Goal: Find specific page/section: Find specific page/section

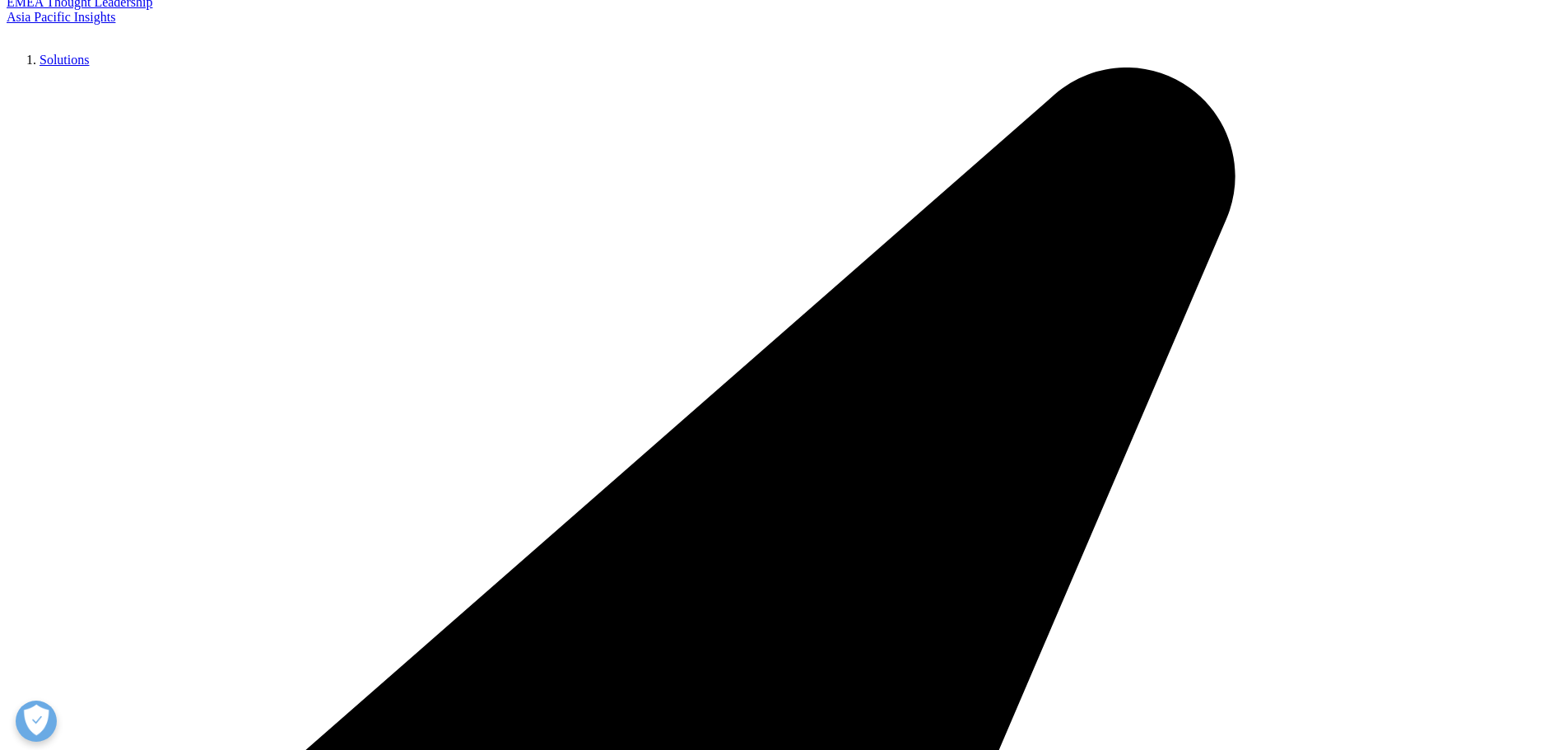
scroll to position [278, 0]
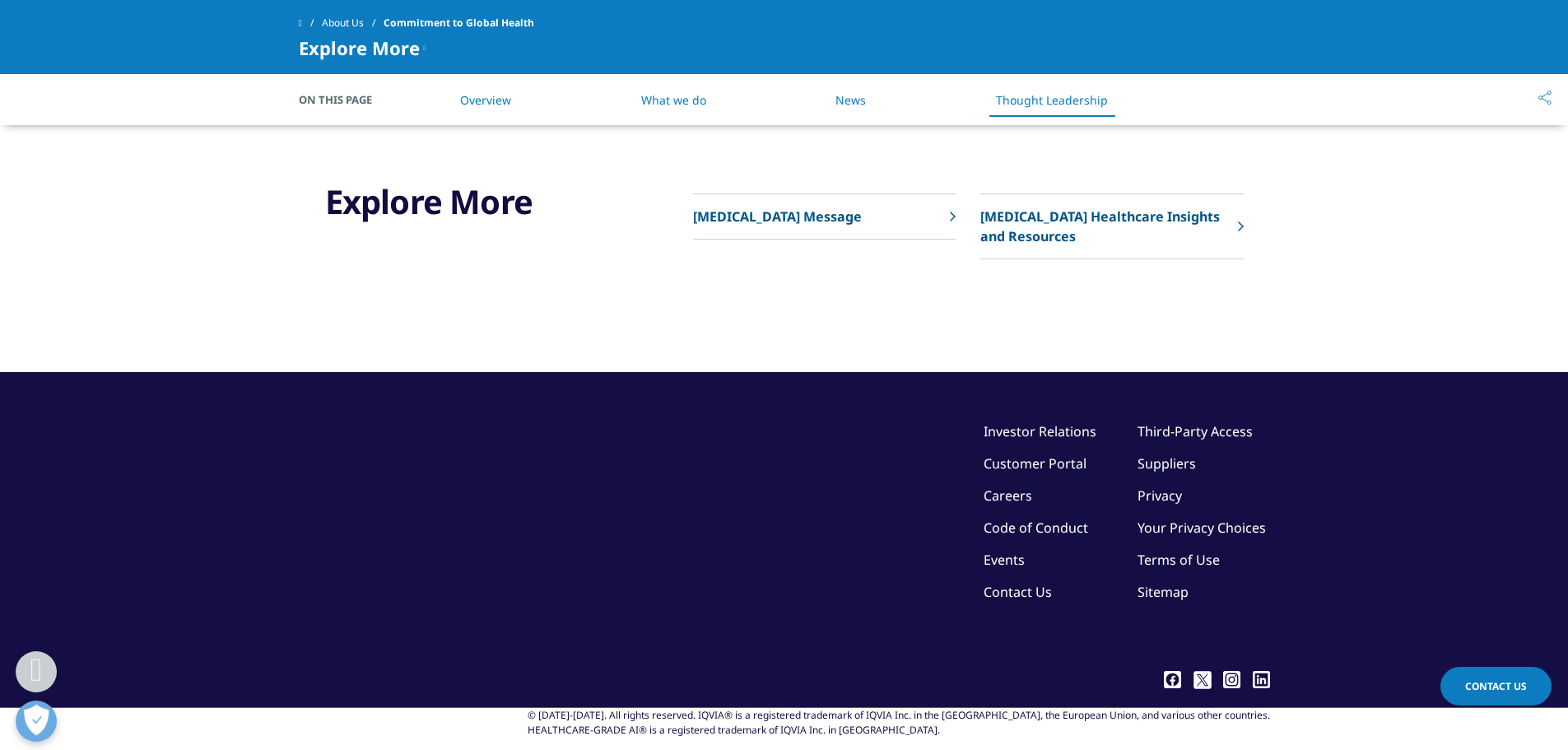
scroll to position [4530, 0]
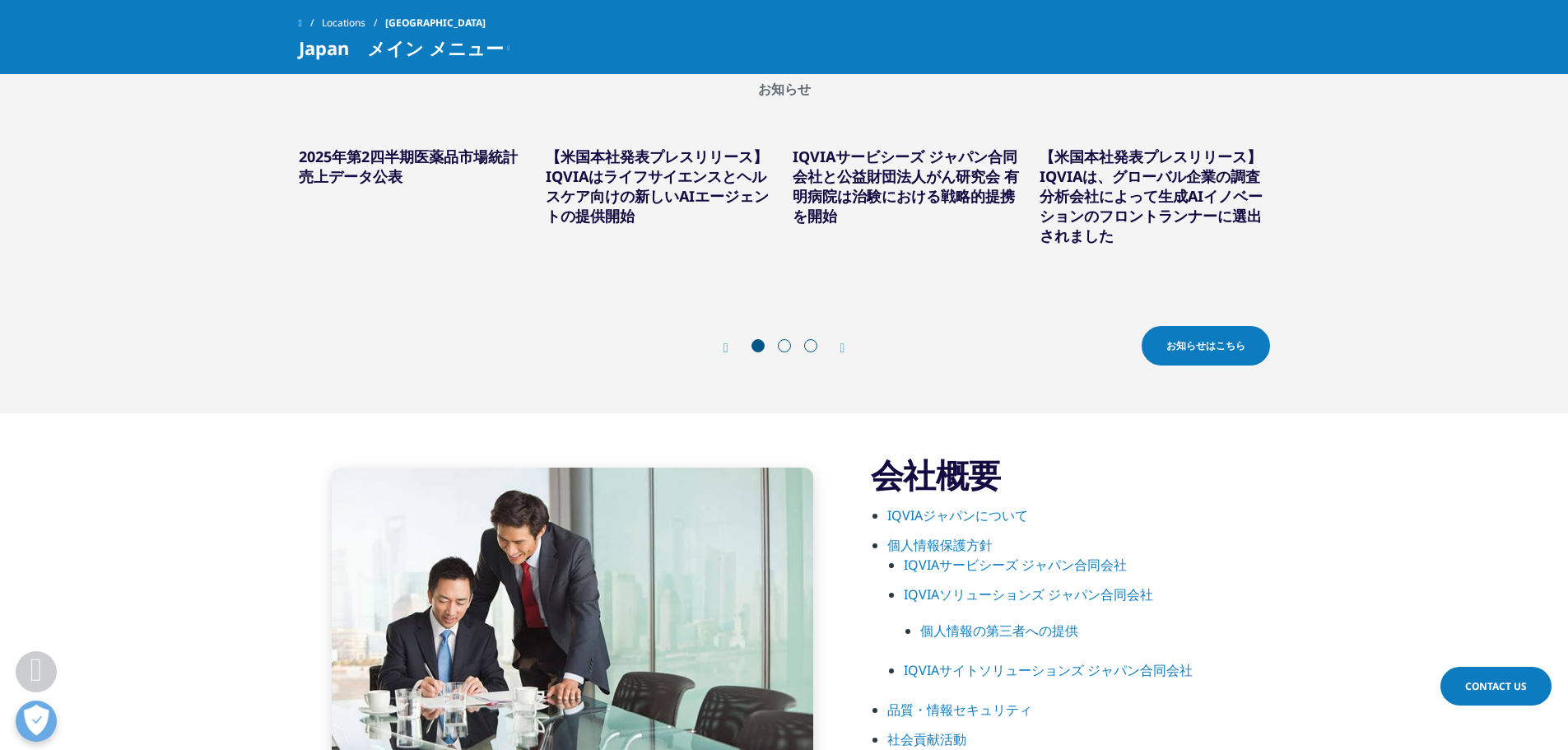
scroll to position [494, 0]
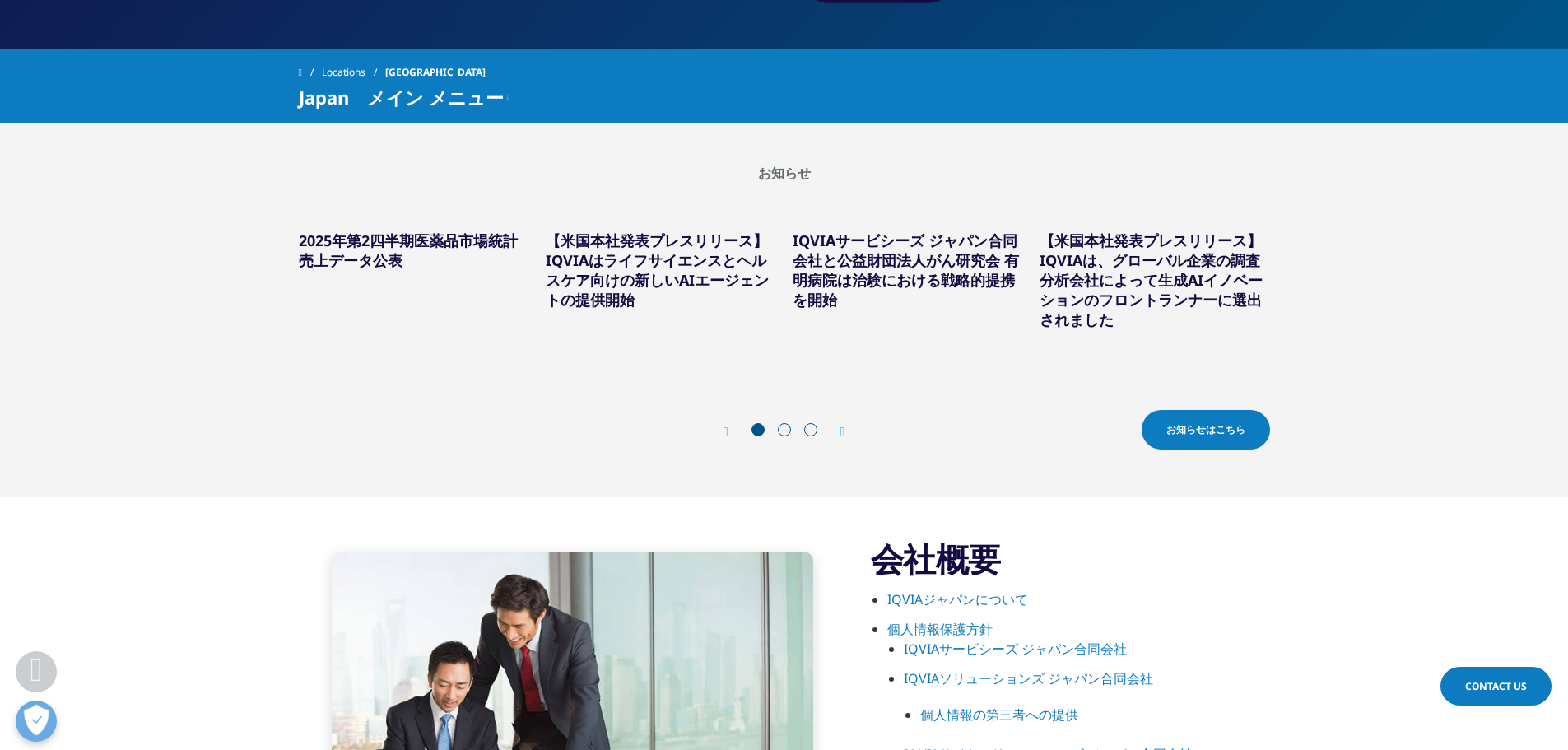
click at [953, 603] on link "IQVIAジャパンについて" at bounding box center [957, 600] width 140 height 19
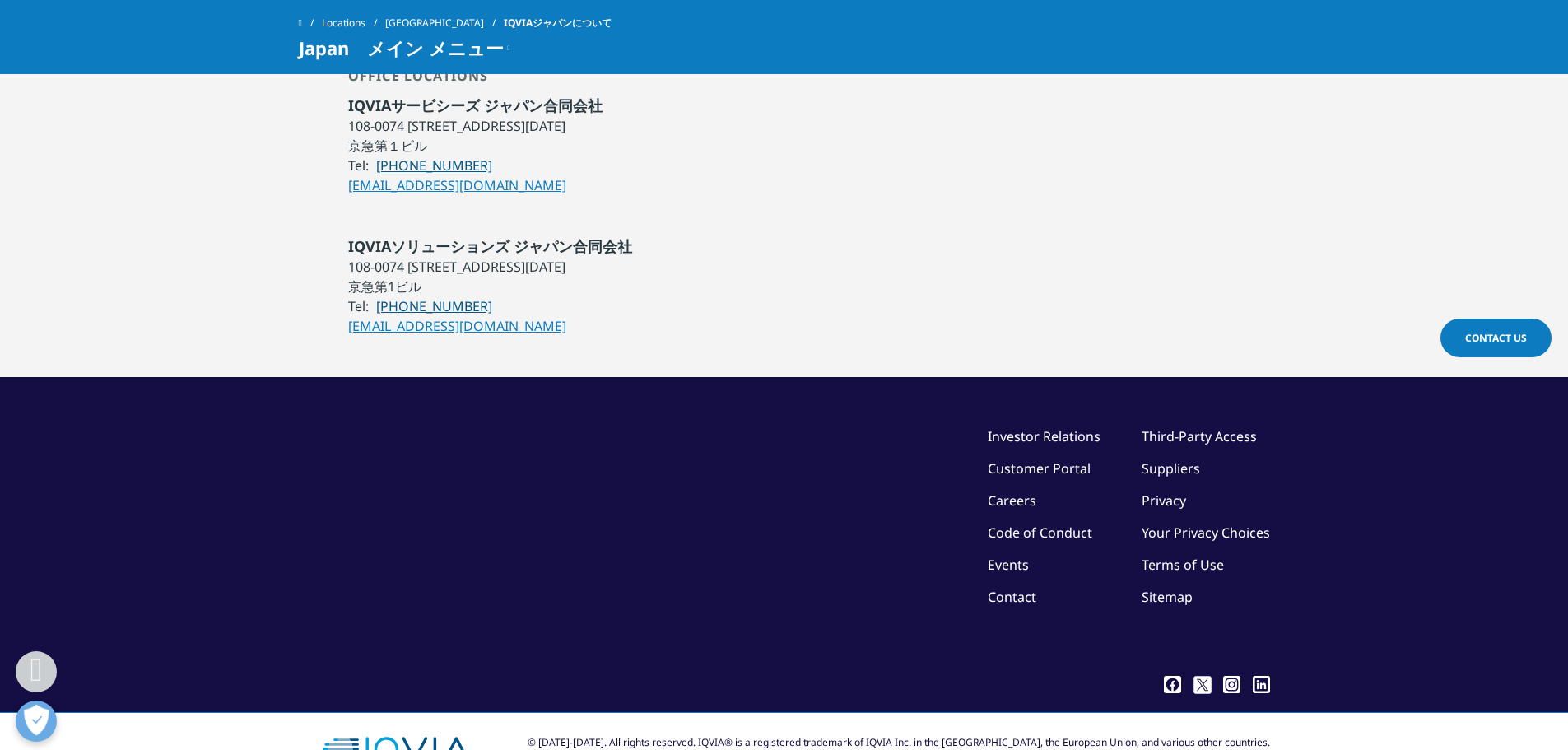
scroll to position [1482, 0]
